Goal: Information Seeking & Learning: Learn about a topic

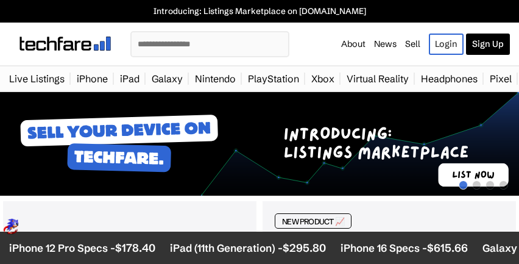
click at [235, 43] on input "text" at bounding box center [210, 44] width 157 height 24
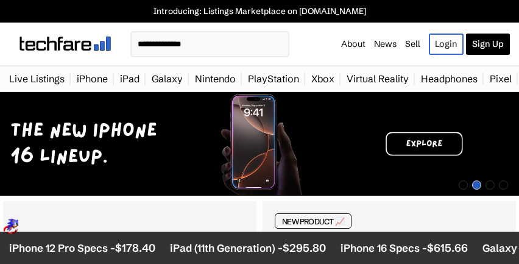
type input "**********"
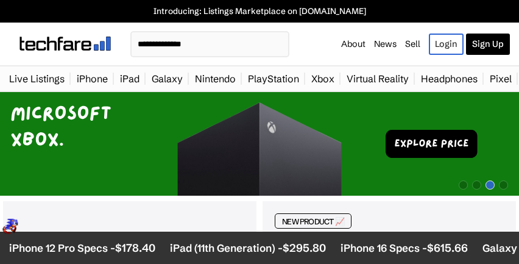
click at [252, 45] on input "**********" at bounding box center [210, 44] width 157 height 24
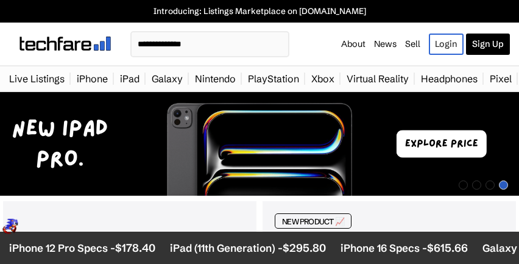
click at [484, 89] on link "Pixel" at bounding box center [501, 78] width 34 height 24
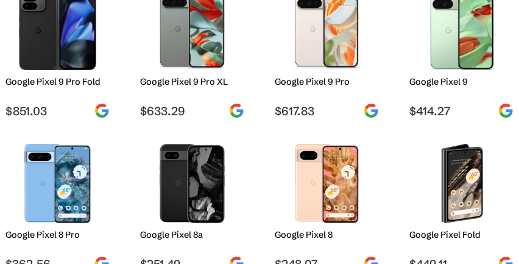
scroll to position [186, 0]
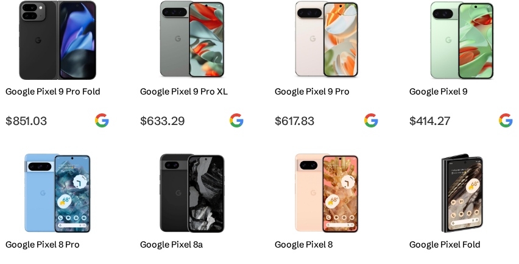
click at [182, 94] on h2 "Google Pixel 9 Pro XL" at bounding box center [192, 91] width 104 height 11
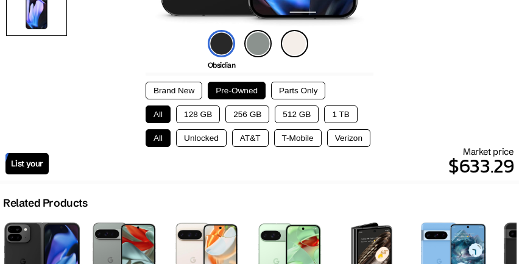
scroll to position [359, 0]
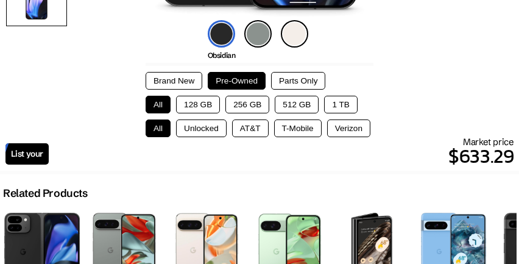
click at [188, 80] on button "Brand New" at bounding box center [174, 81] width 57 height 18
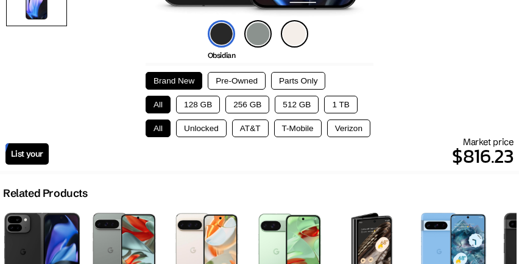
click at [237, 82] on button "Pre-Owned" at bounding box center [237, 81] width 58 height 18
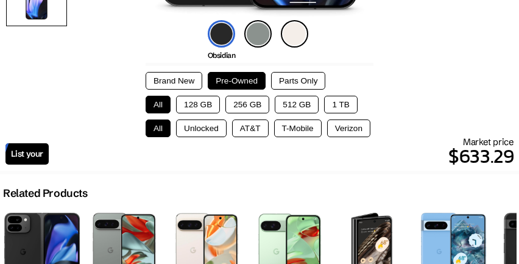
click at [250, 107] on button "256 GB" at bounding box center [247, 105] width 44 height 18
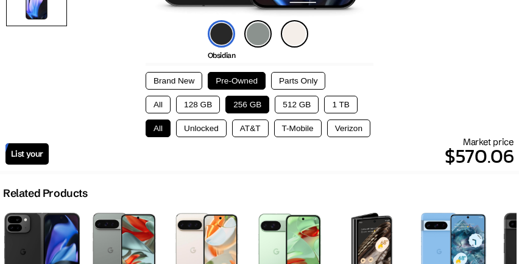
click at [191, 109] on button "128 GB" at bounding box center [198, 105] width 44 height 18
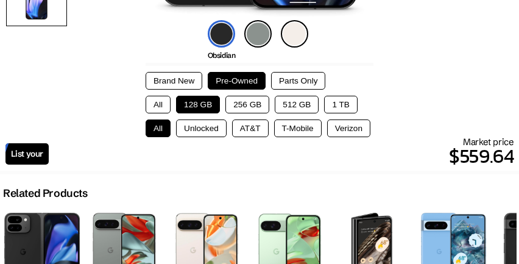
click at [246, 102] on button "256 GB" at bounding box center [247, 105] width 44 height 18
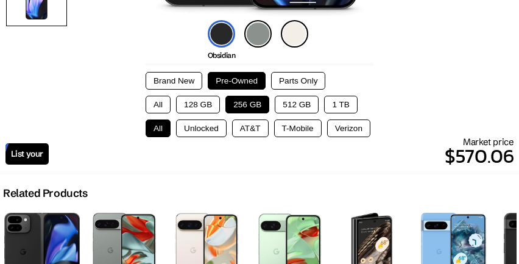
click at [208, 124] on button "Unlocked" at bounding box center [201, 128] width 51 height 18
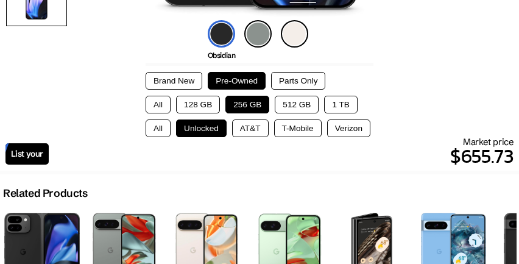
click at [215, 94] on div "Brand New Pre-Owned Parts Only All 128 GB 256 GB 512 GB 1 TB All Unlocked AT&T …" at bounding box center [260, 104] width 228 height 65
click at [211, 104] on button "128 GB" at bounding box center [198, 105] width 44 height 18
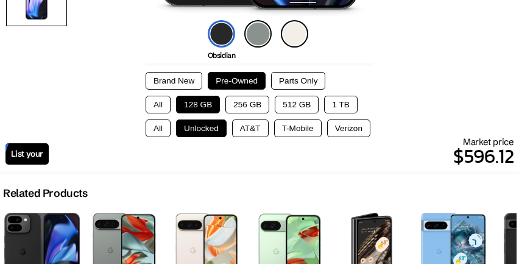
click at [235, 105] on button "256 GB" at bounding box center [247, 105] width 44 height 18
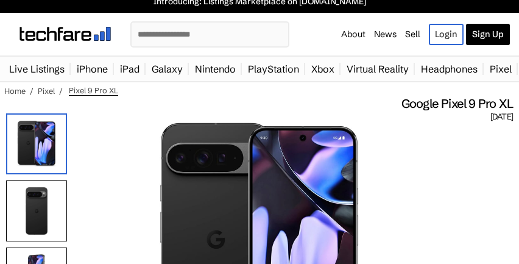
scroll to position [0, 0]
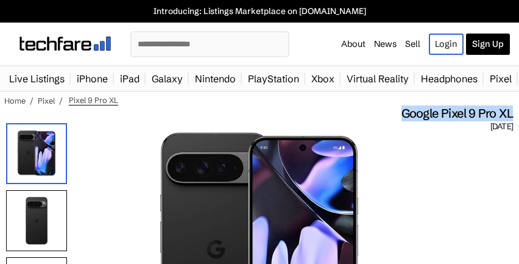
drag, startPoint x: 398, startPoint y: 111, endPoint x: 515, endPoint y: 113, distance: 116.9
copy span "Google Pixel 9 Pro XL"
click at [463, 118] on span "Google Pixel 9 Pro XL" at bounding box center [456, 113] width 111 height 16
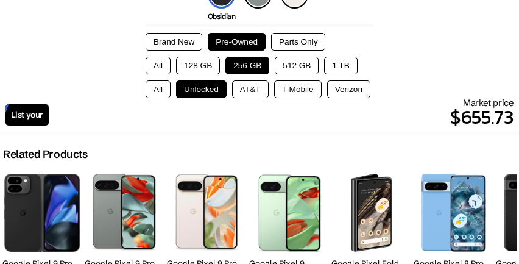
scroll to position [388, 0]
